Goal: Task Accomplishment & Management: Use online tool/utility

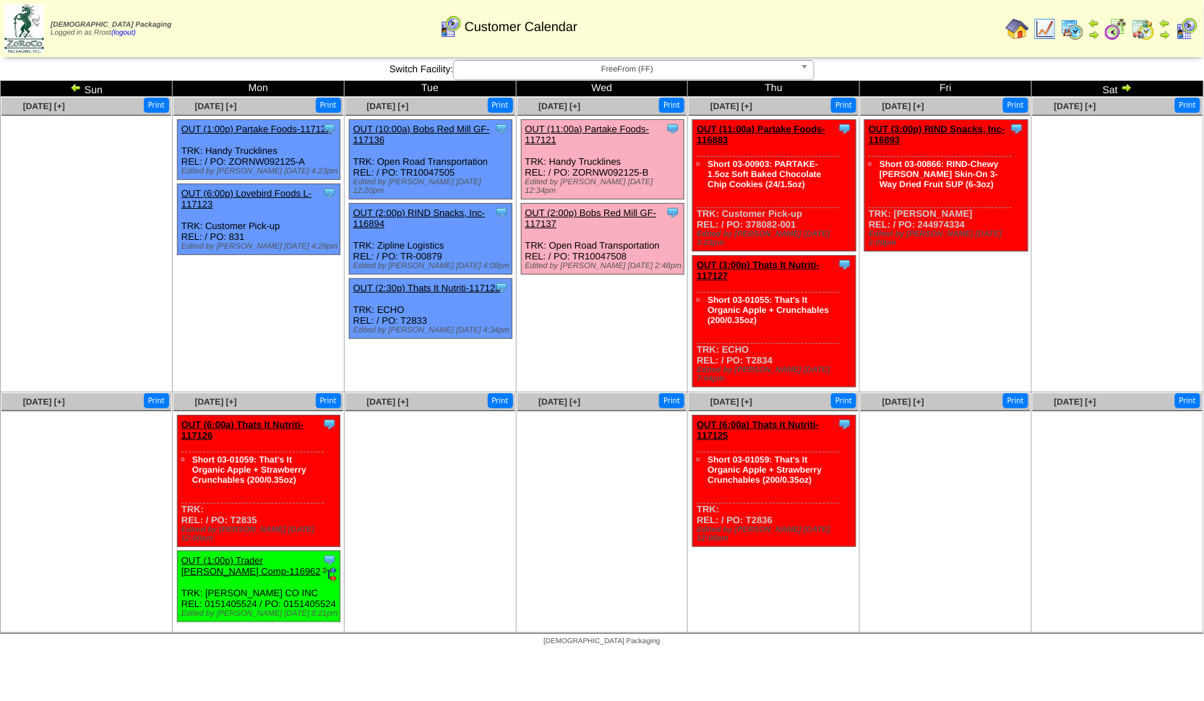
click at [775, 260] on link "OUT (3:00p) Thats It Nutriti-117127" at bounding box center [758, 271] width 123 height 22
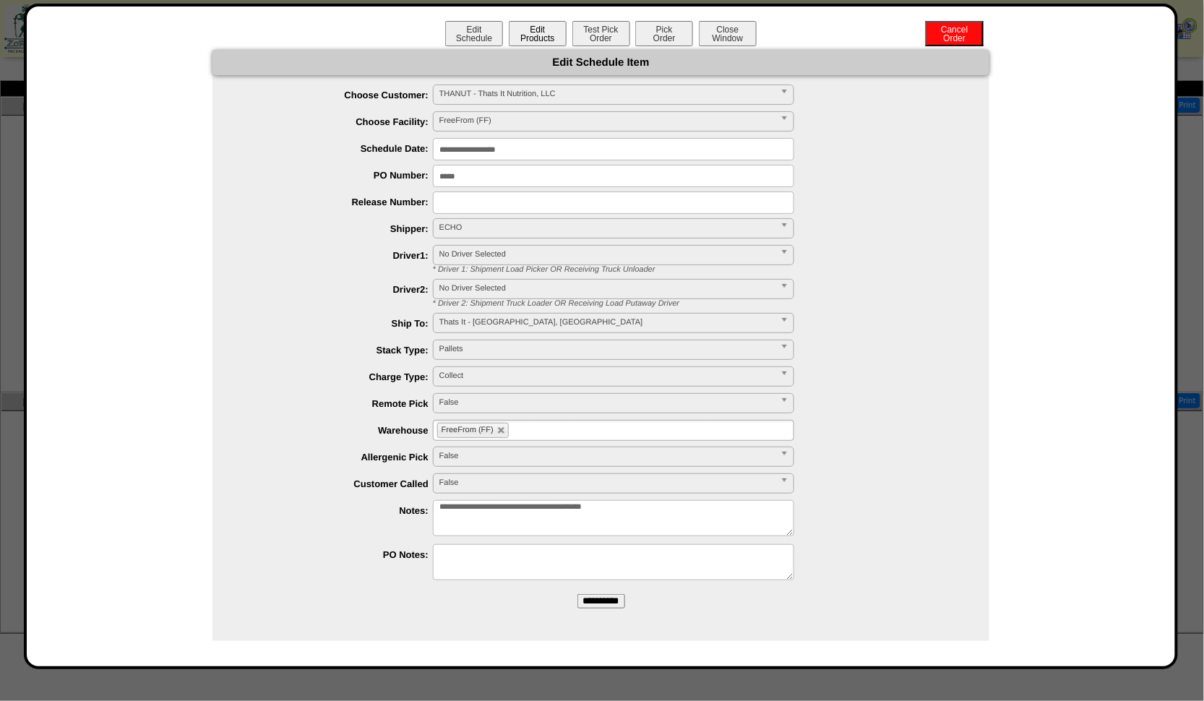
click at [530, 38] on button "Edit Products" at bounding box center [538, 33] width 58 height 25
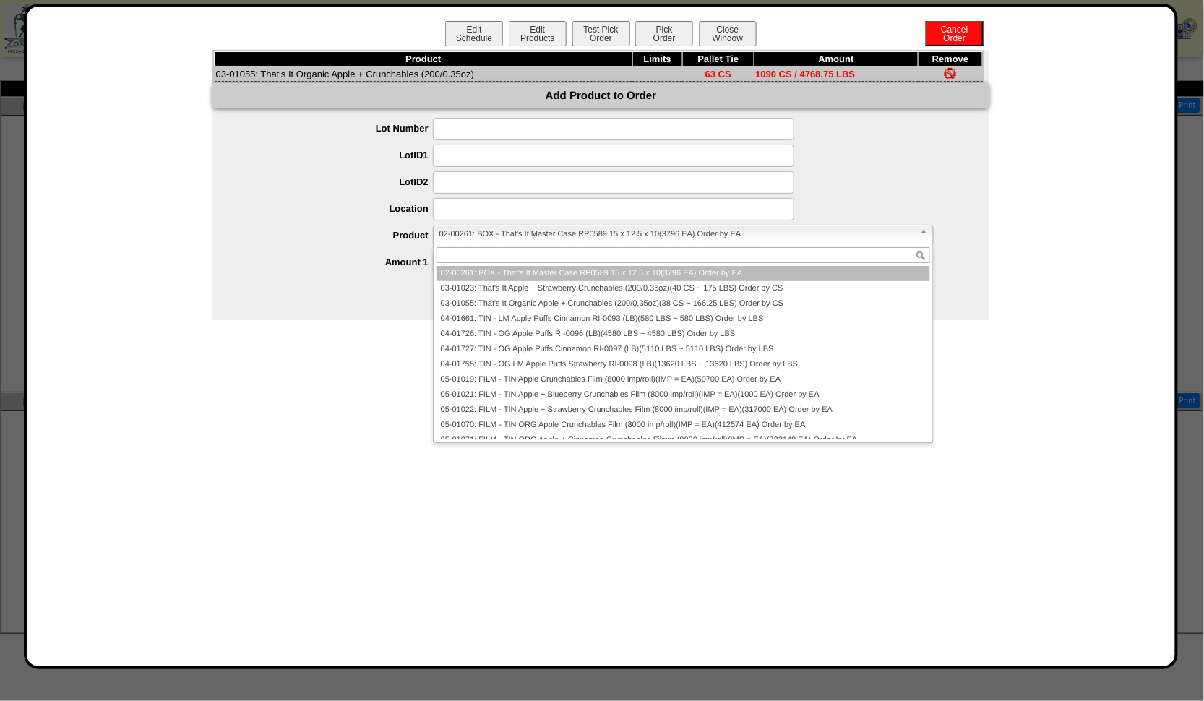
click at [771, 232] on span "02-00261: BOX - That's It Master Case RP0589 15 x 12.5 x 10(3796 EA) Order by EA" at bounding box center [677, 234] width 475 height 17
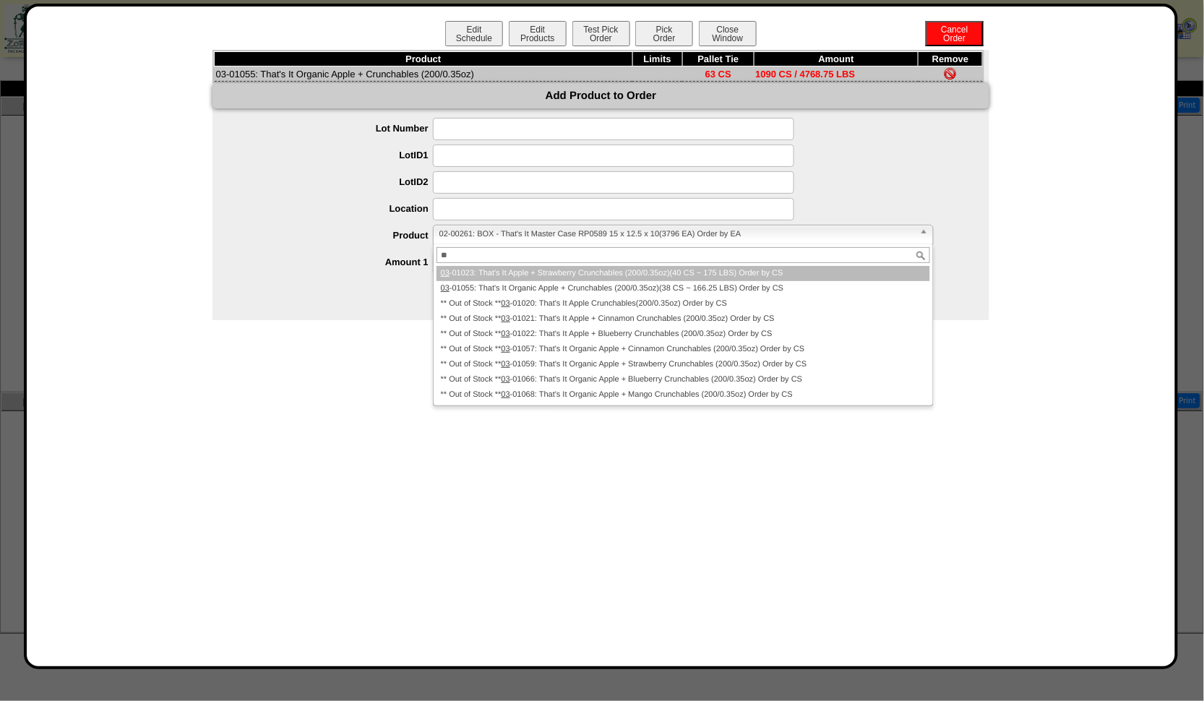
type input "**"
click at [967, 181] on div at bounding box center [615, 182] width 748 height 22
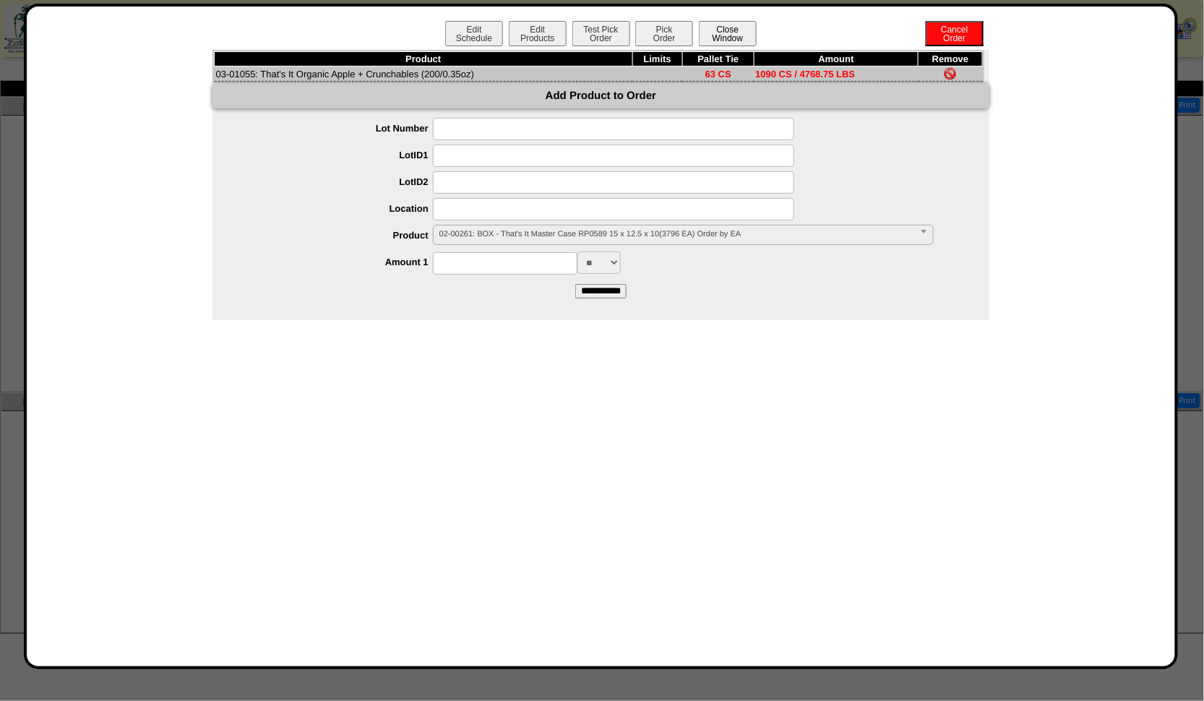
click at [730, 46] on button "Close Window" at bounding box center [728, 33] width 58 height 25
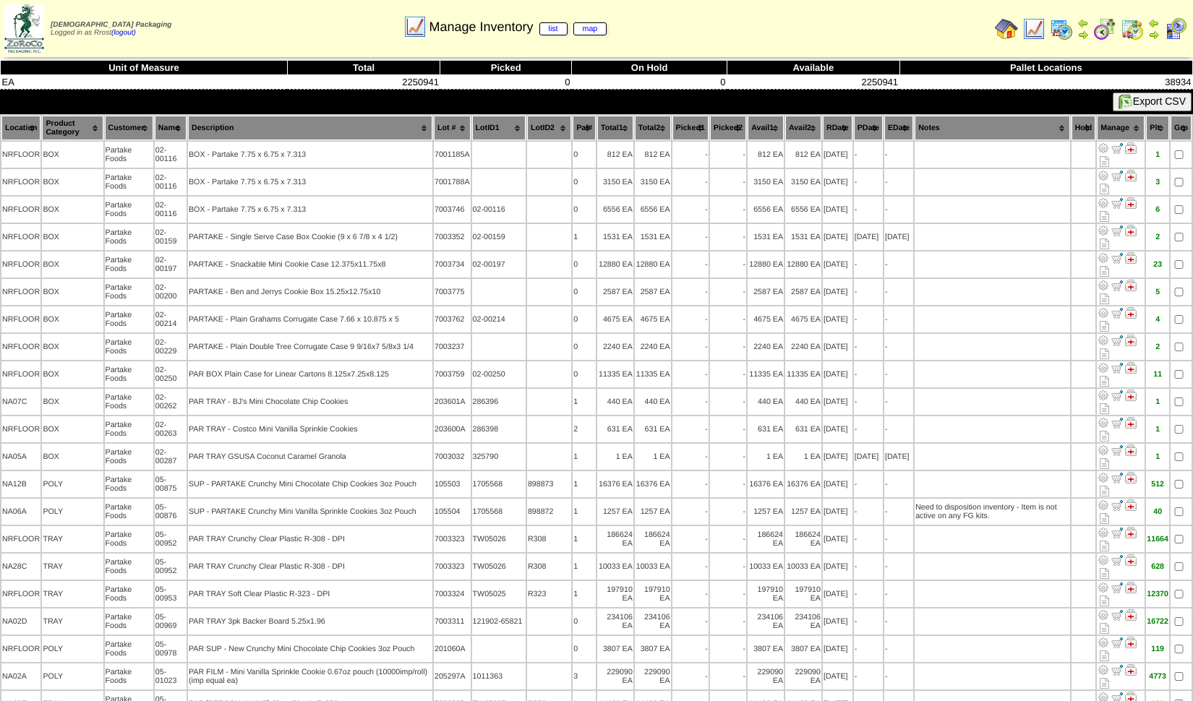
click at [1006, 24] on img at bounding box center [1006, 28] width 23 height 23
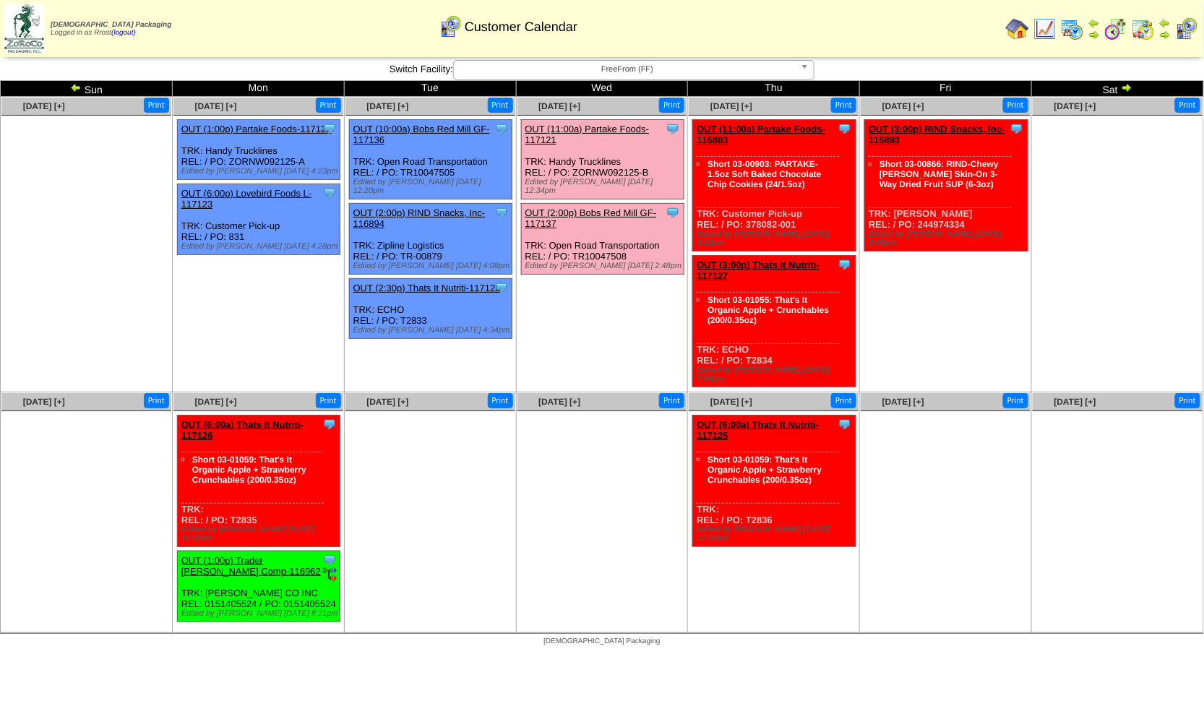
click at [1050, 27] on img at bounding box center [1045, 28] width 23 height 23
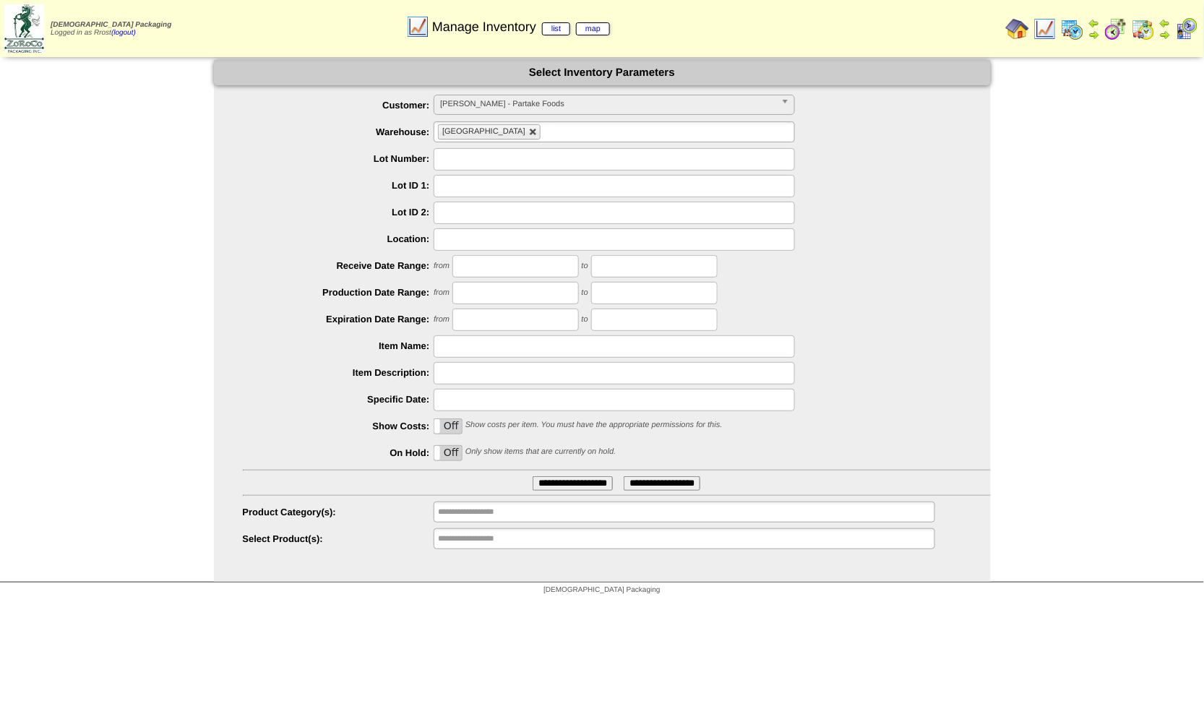
click at [529, 132] on link at bounding box center [533, 132] width 9 height 9
type input "**********"
click at [511, 110] on span "PARTAK - Partake Foods" at bounding box center [607, 103] width 335 height 17
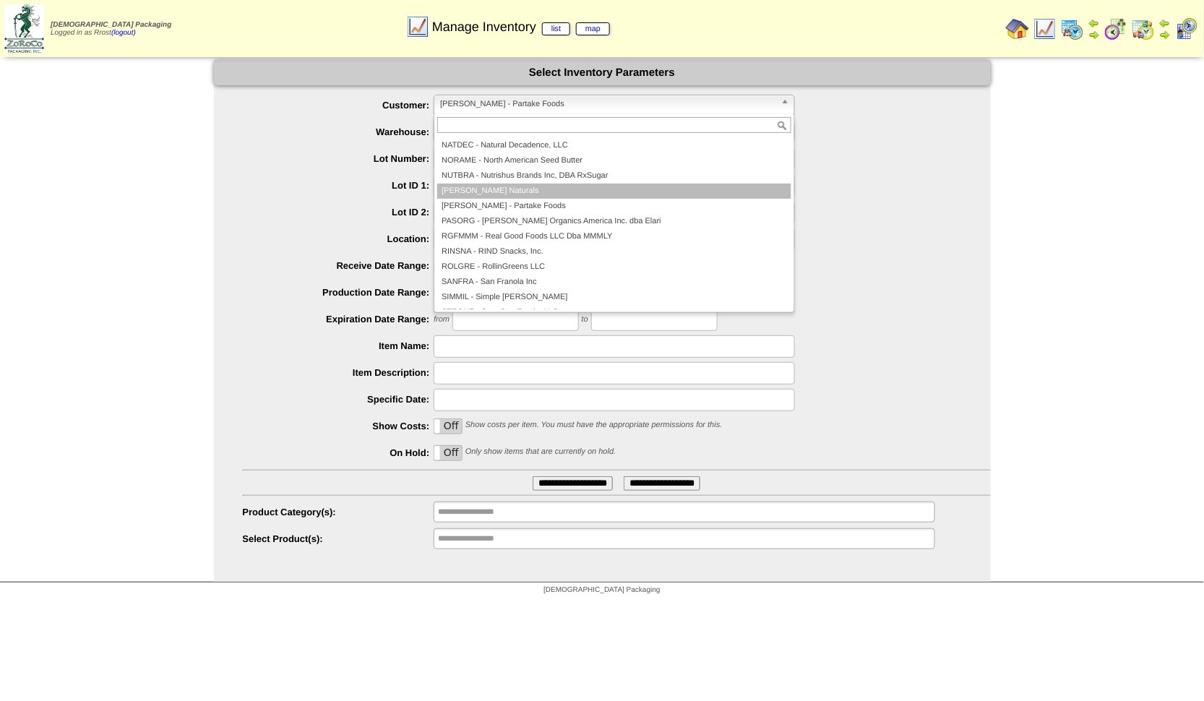
scroll to position [312, 0]
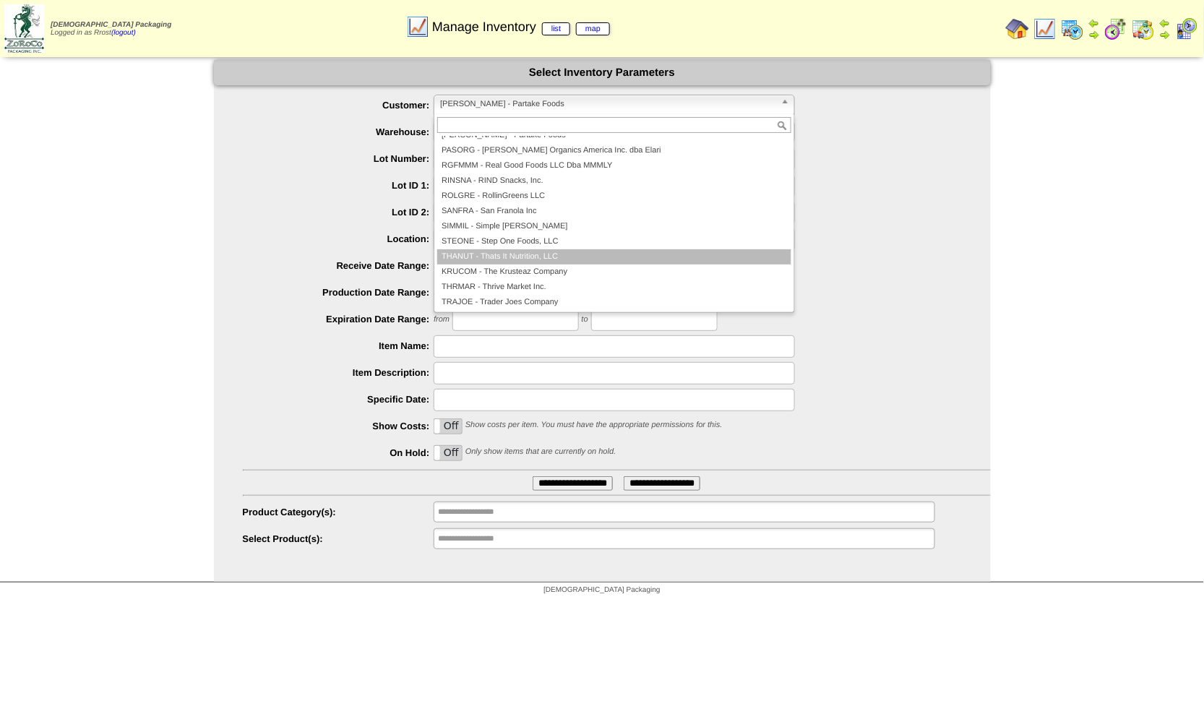
click at [515, 254] on li "THANUT - Thats It Nutrition, LLC" at bounding box center [614, 256] width 354 height 15
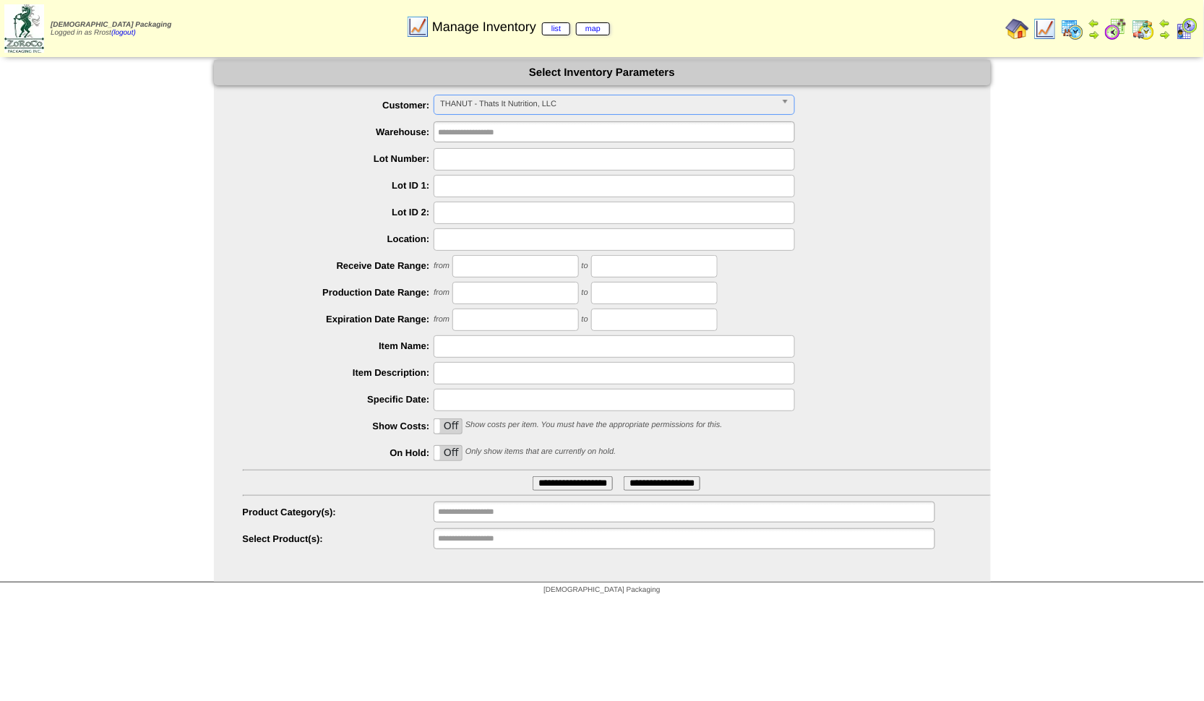
drag, startPoint x: 424, startPoint y: 549, endPoint x: 463, endPoint y: 530, distance: 43.6
click at [433, 544] on div "**********" at bounding box center [617, 539] width 748 height 22
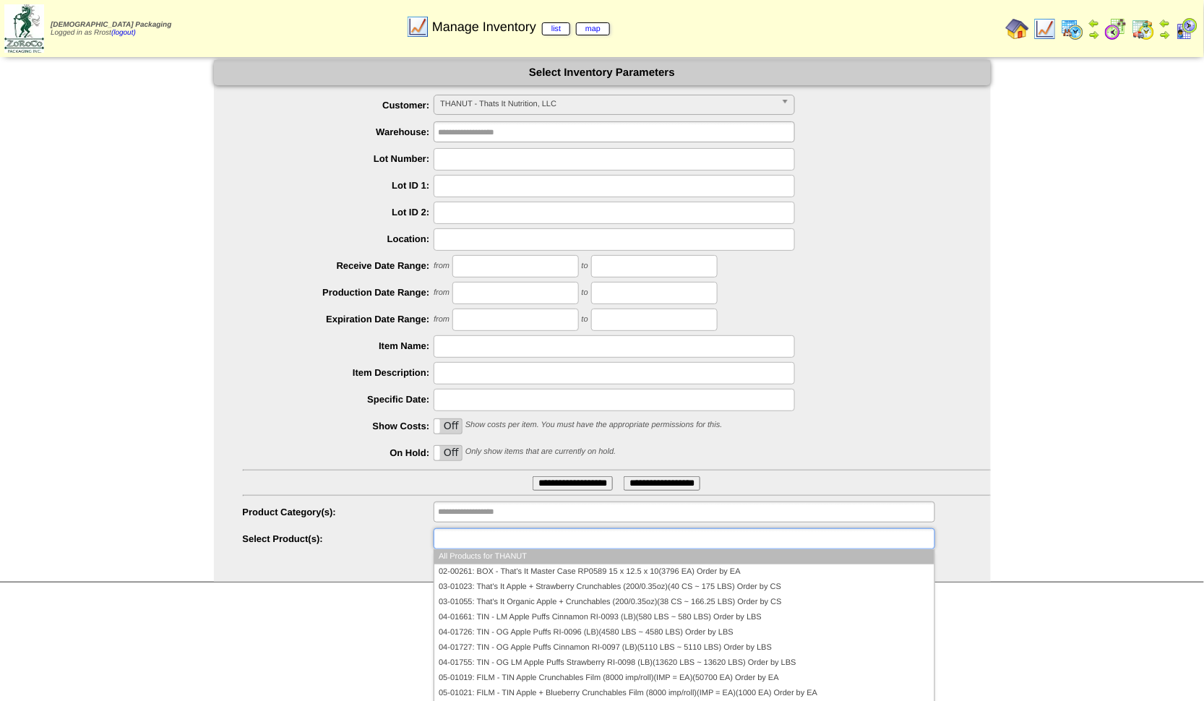
click at [463, 532] on input "text" at bounding box center [484, 539] width 93 height 18
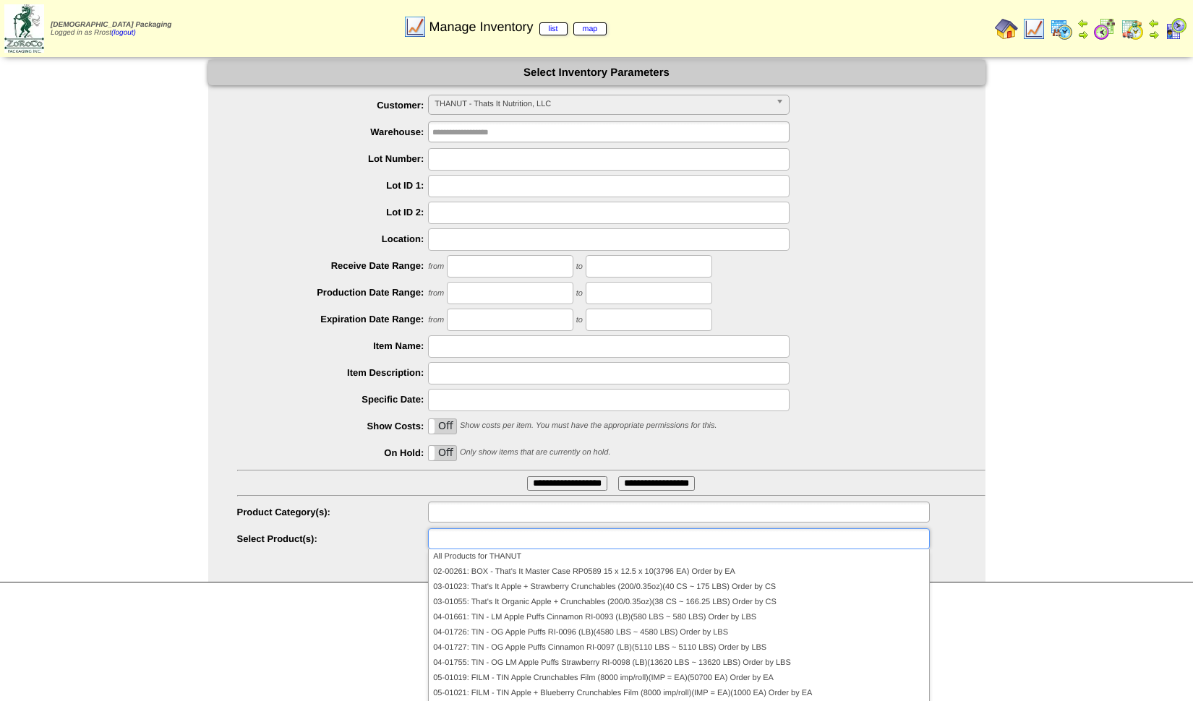
click at [453, 521] on div at bounding box center [678, 512] width 501 height 21
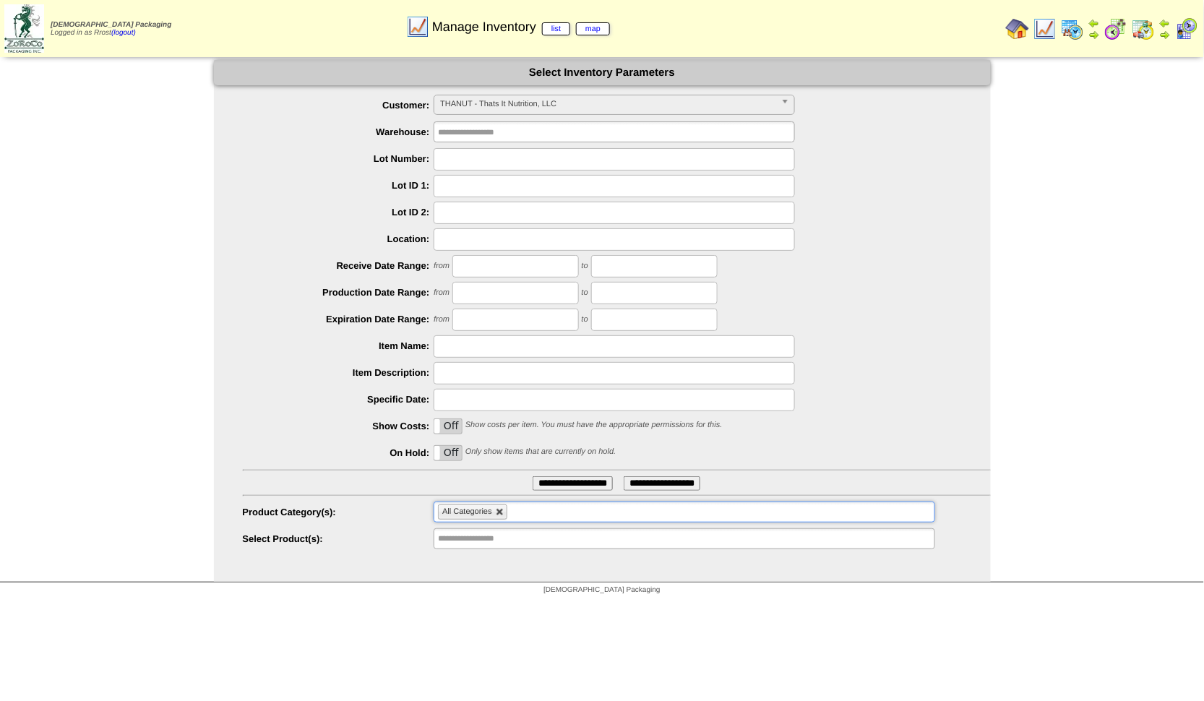
click at [497, 509] on link at bounding box center [500, 512] width 9 height 9
click at [497, 509] on ul at bounding box center [684, 512] width 501 height 21
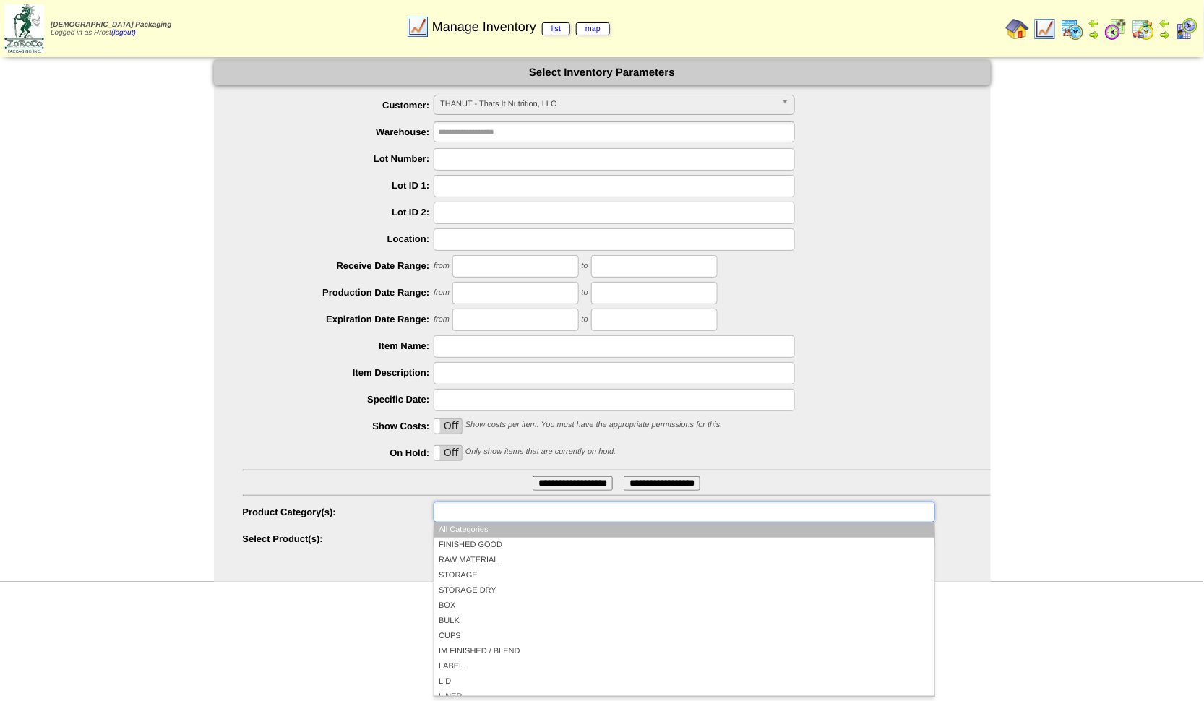
click at [483, 536] on ul "All Categories FINISHED GOOD RAW MATERIAL STORAGE STORAGE DRY BOX BULK CUPS IM …" at bounding box center [684, 609] width 500 height 173
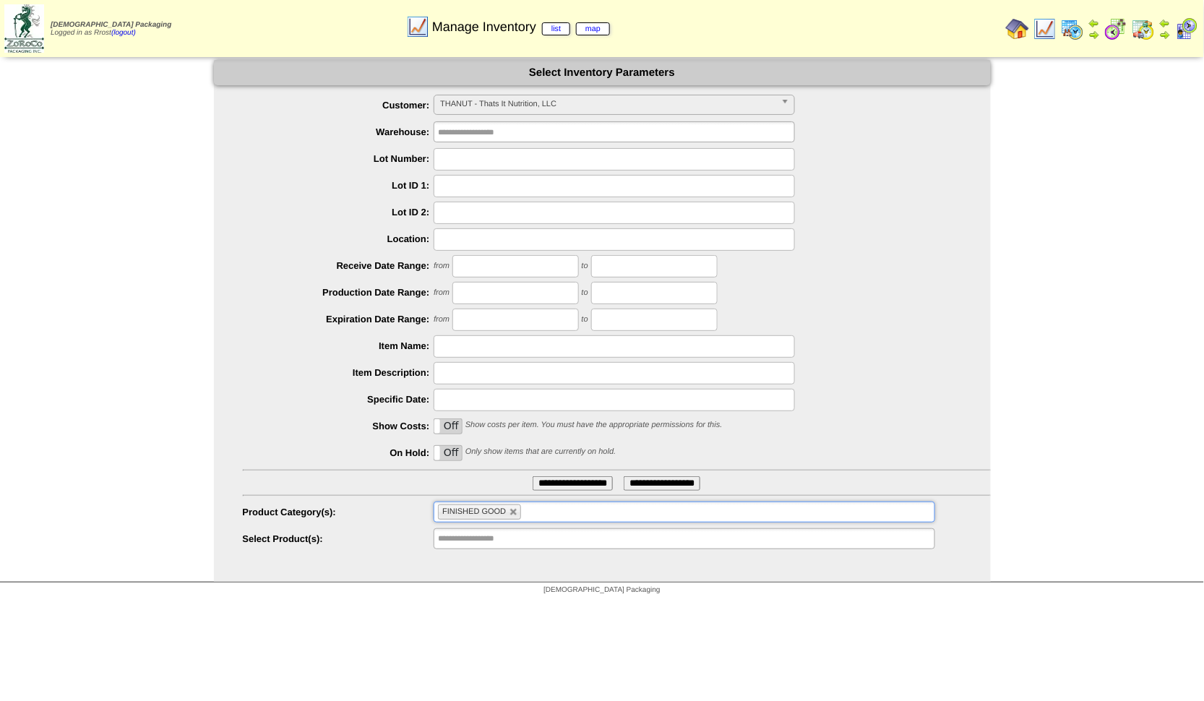
click at [536, 478] on input "**********" at bounding box center [573, 483] width 80 height 14
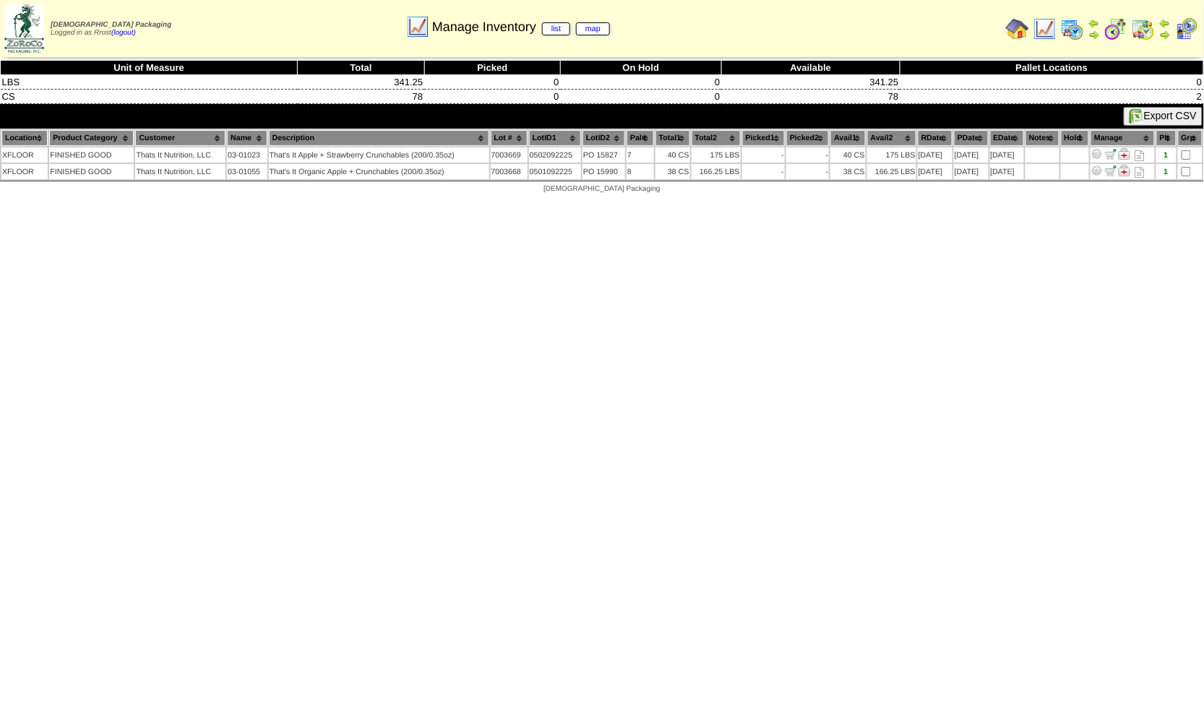
click at [1045, 37] on img at bounding box center [1045, 28] width 23 height 23
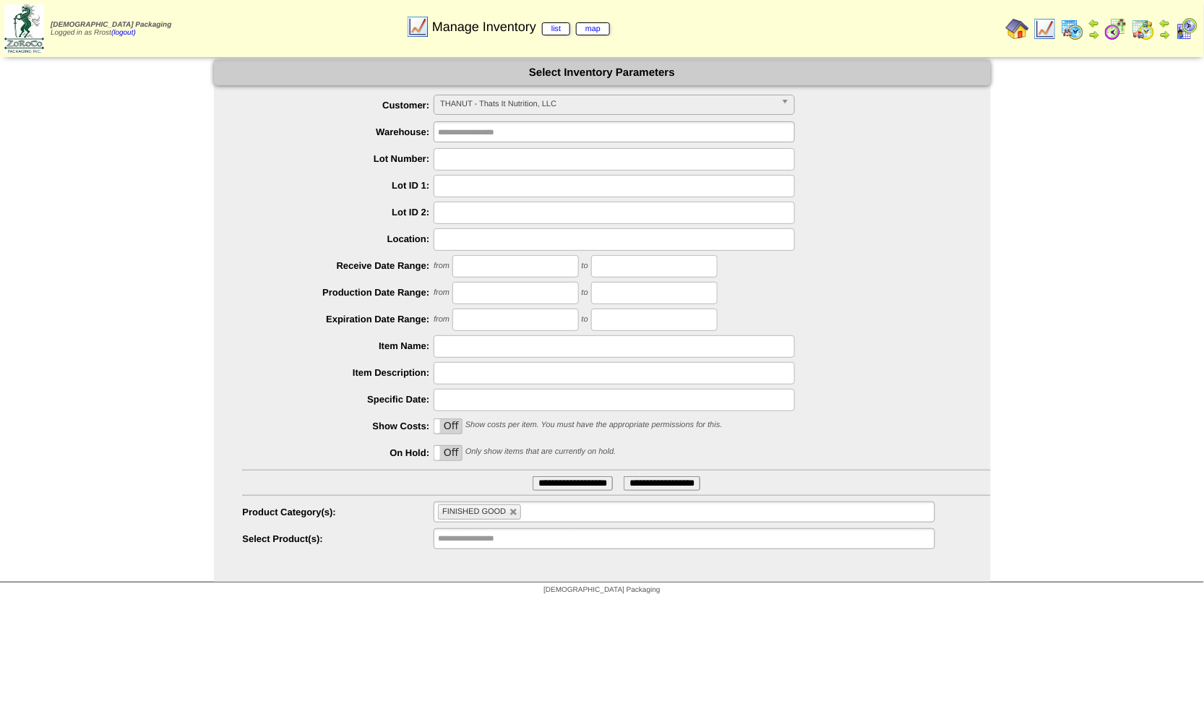
click at [448, 457] on label "Off" at bounding box center [447, 453] width 27 height 14
click at [557, 487] on input "**********" at bounding box center [573, 483] width 80 height 14
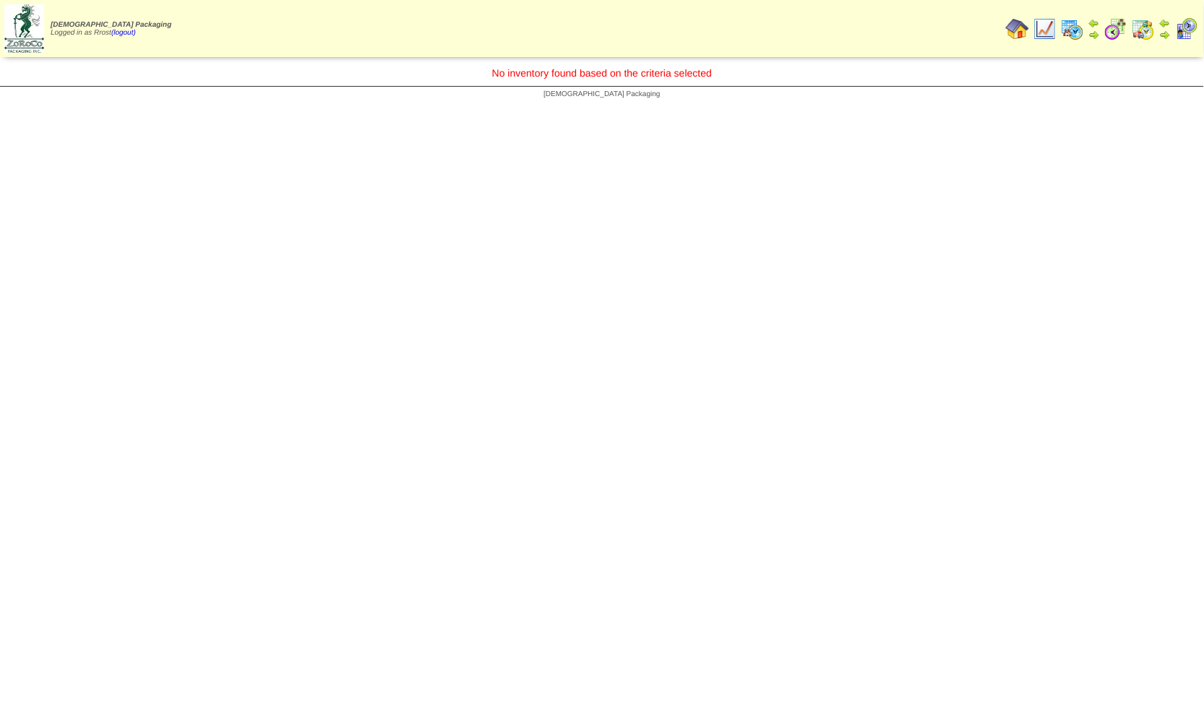
click at [1041, 23] on img at bounding box center [1045, 28] width 23 height 23
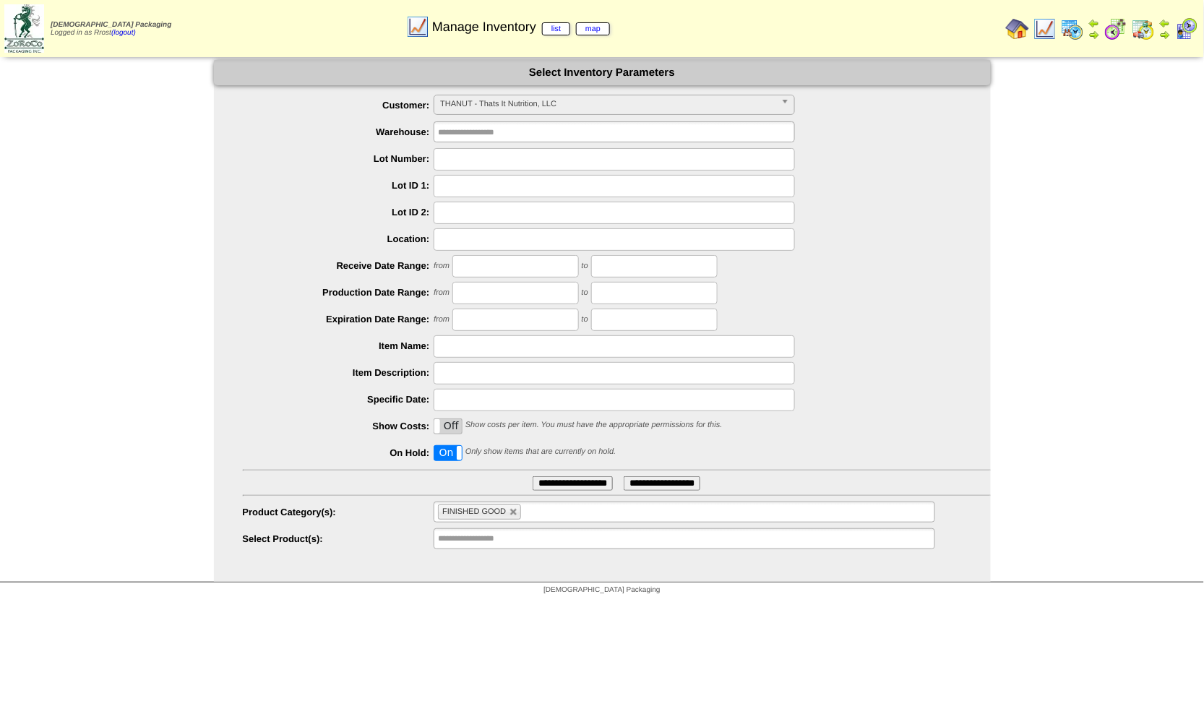
click at [454, 457] on label "On" at bounding box center [447, 453] width 27 height 14
